Goal: Transaction & Acquisition: Purchase product/service

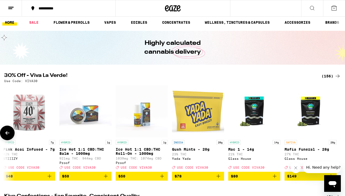
scroll to position [3, 0]
